Goal: Browse casually

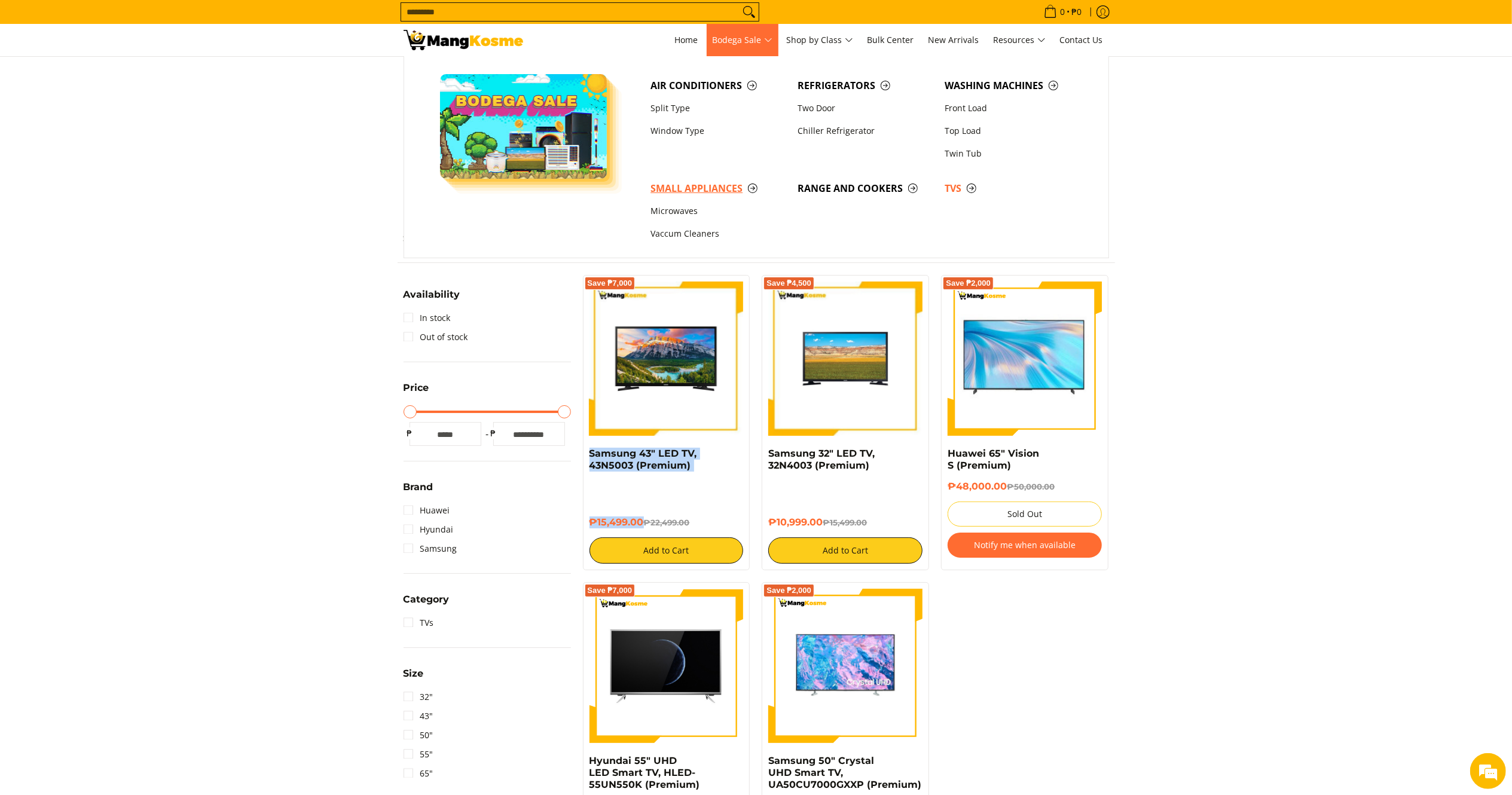
click at [694, 187] on span "Small Appliances" at bounding box center [718, 189] width 135 height 15
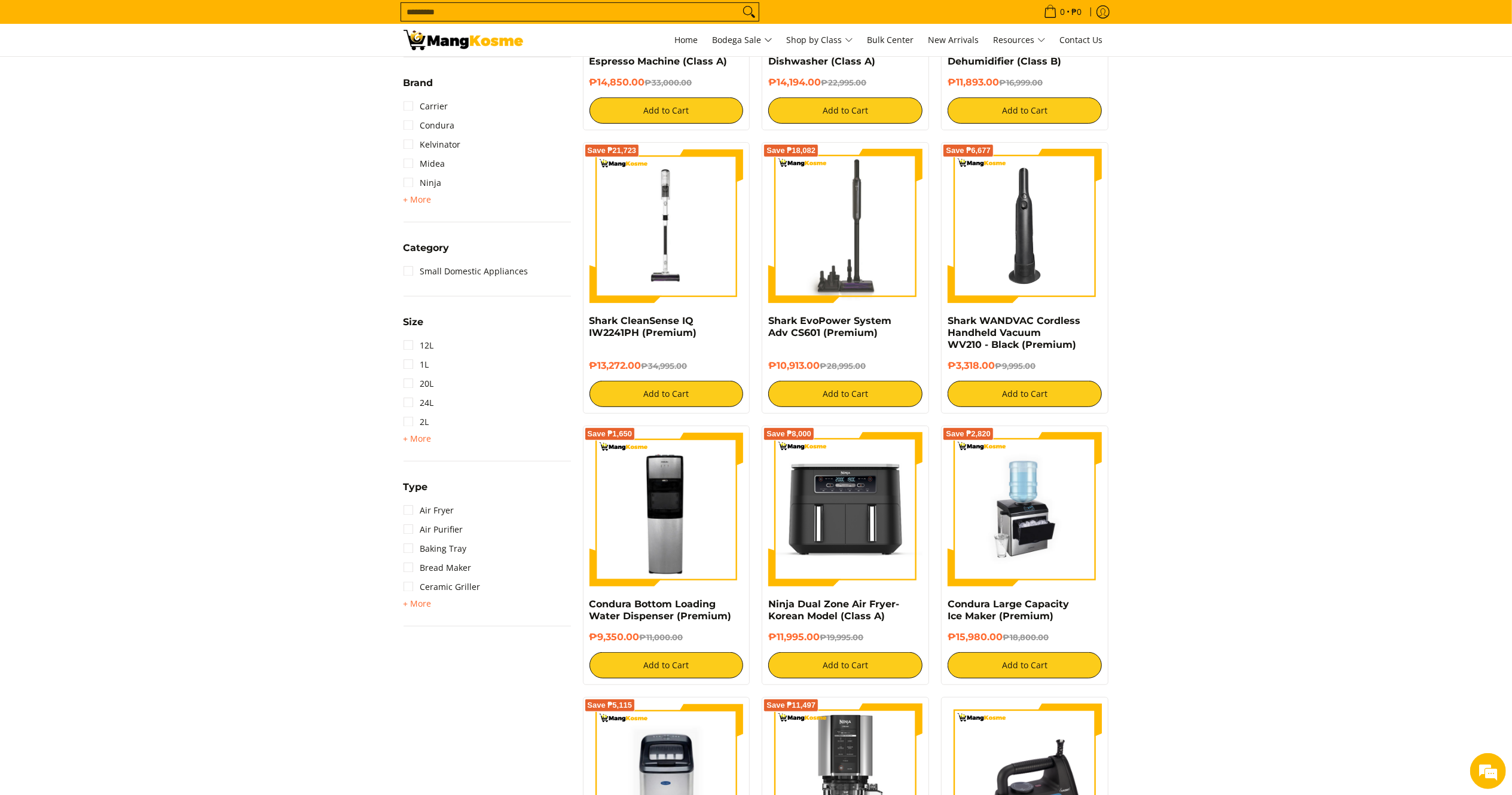
scroll to position [410, 0]
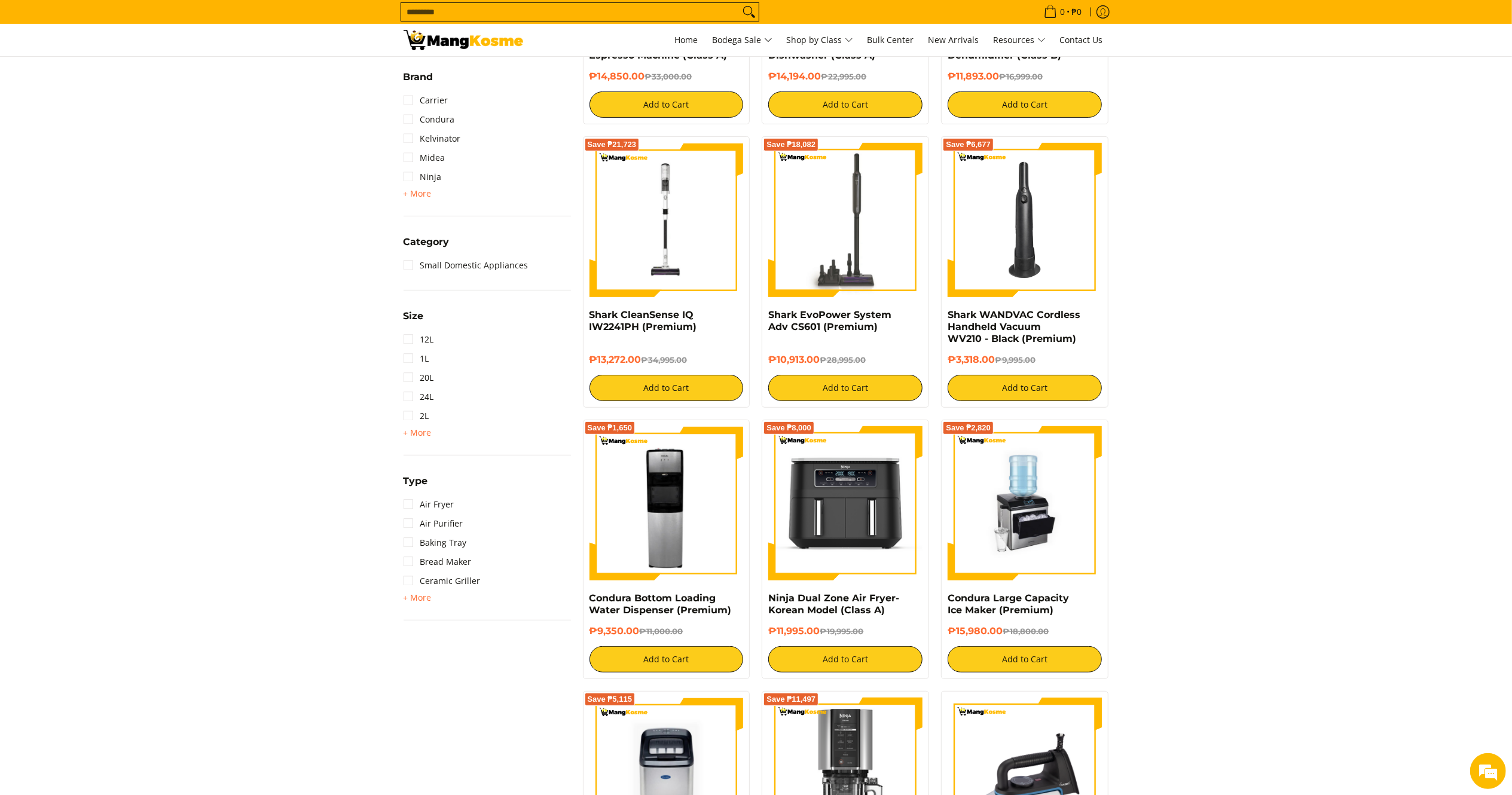
drag, startPoint x: 1530, startPoint y: 143, endPoint x: 1527, endPoint y: 247, distance: 104.0
click at [417, 602] on span "+ More - Less" at bounding box center [417, 598] width 28 height 15
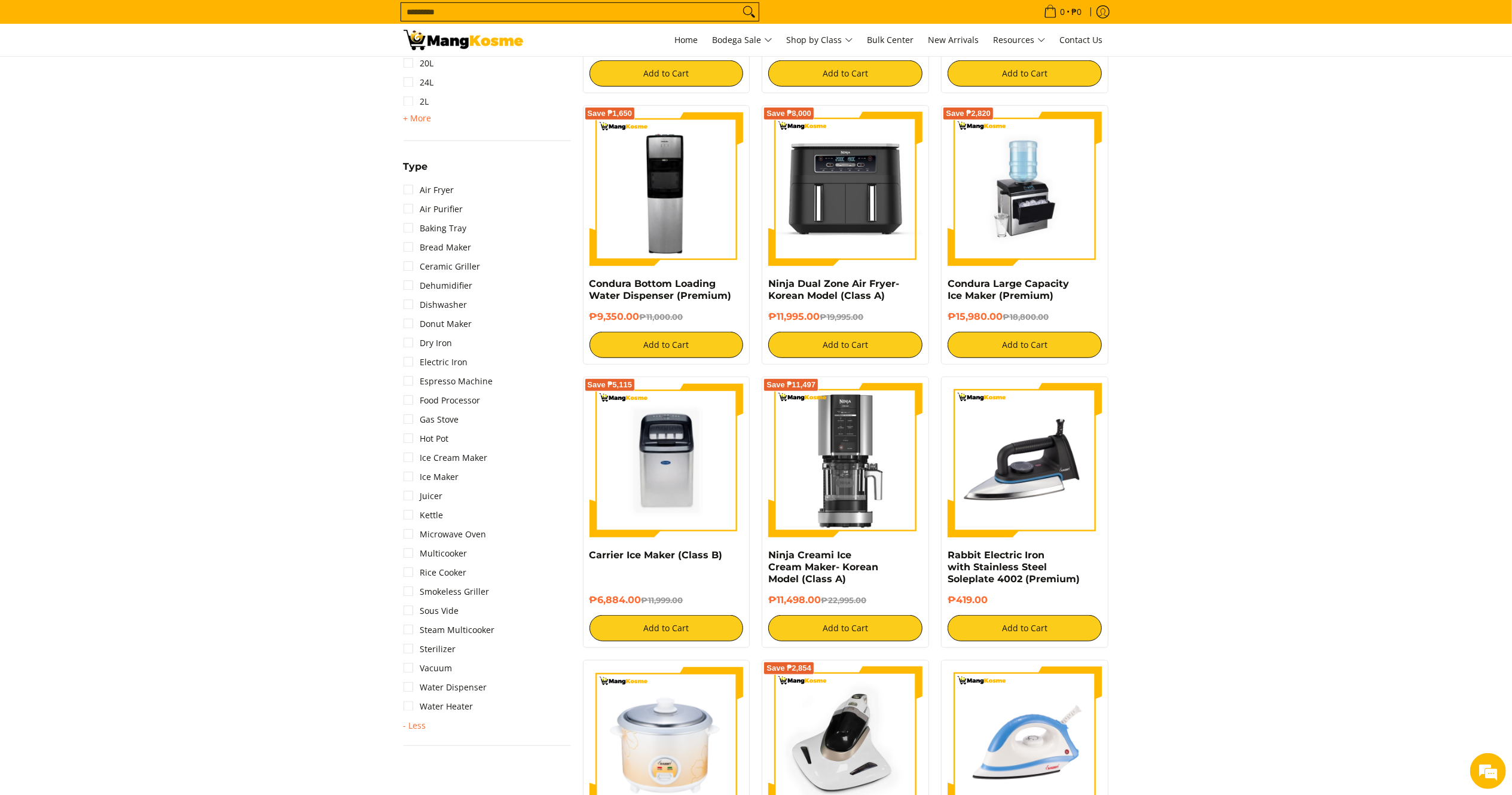
scroll to position [0, 0]
click at [282, 158] on section "**********" at bounding box center [756, 675] width 1512 height 2373
click at [469, 44] on img at bounding box center [463, 40] width 119 height 21
